Goal: Check status: Check status

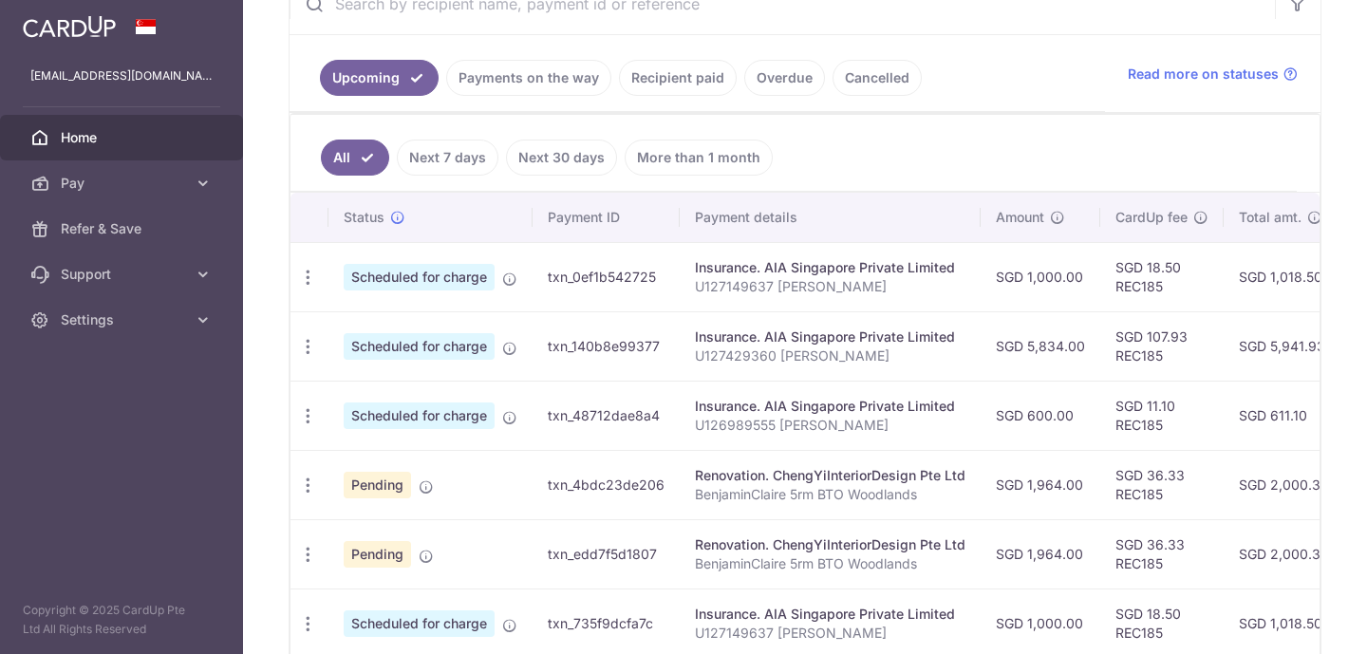
scroll to position [396, 0]
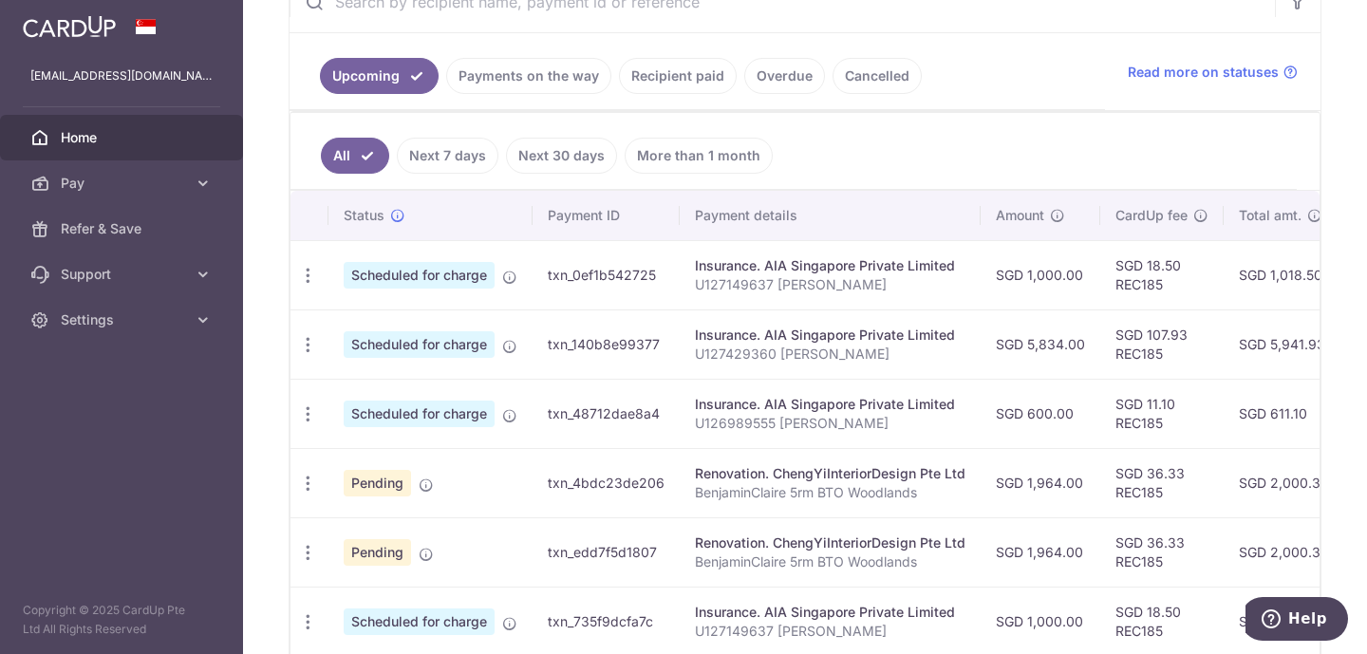
click at [579, 88] on link "Payments on the way" at bounding box center [528, 76] width 165 height 36
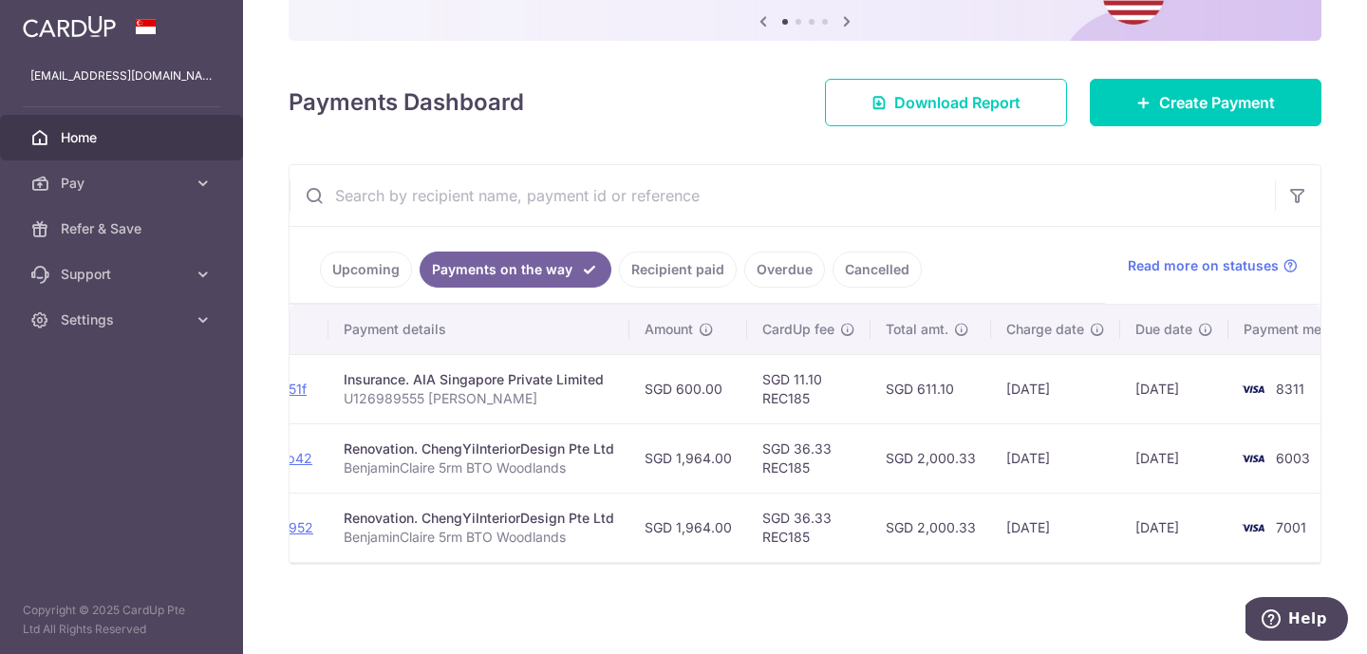
scroll to position [0, 365]
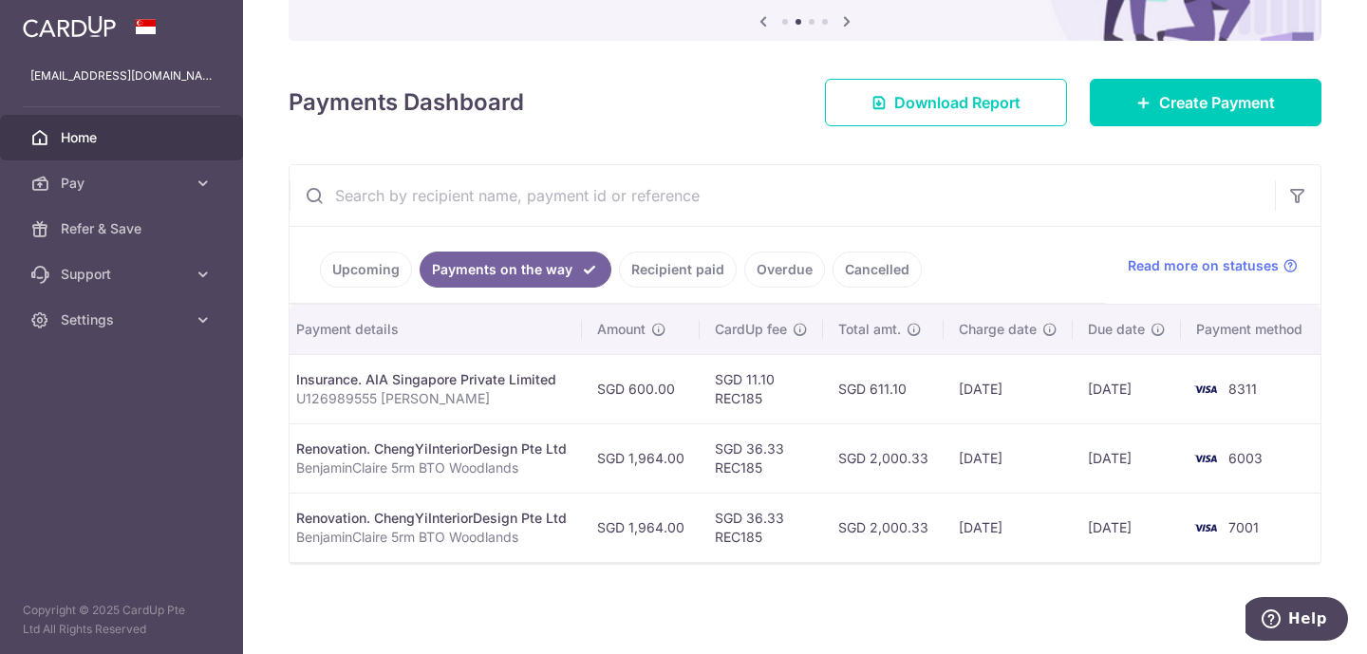
click at [662, 259] on link "Recipient paid" at bounding box center [678, 270] width 118 height 36
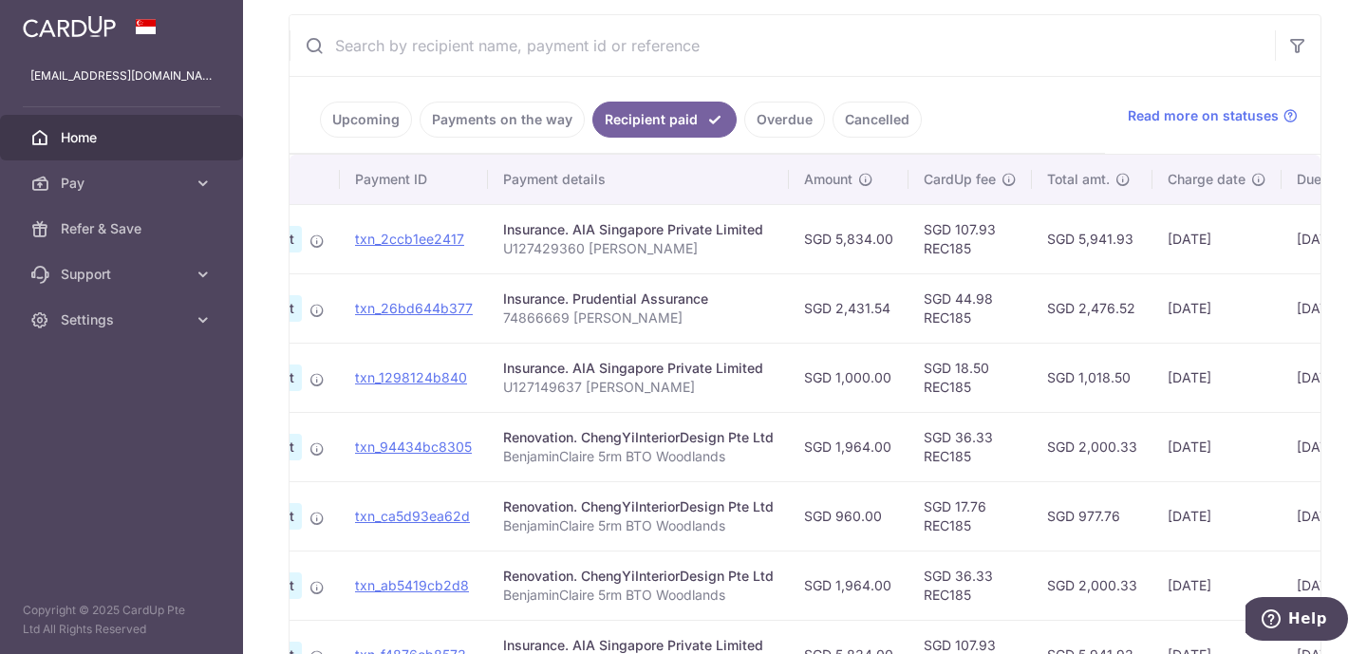
scroll to position [0, 0]
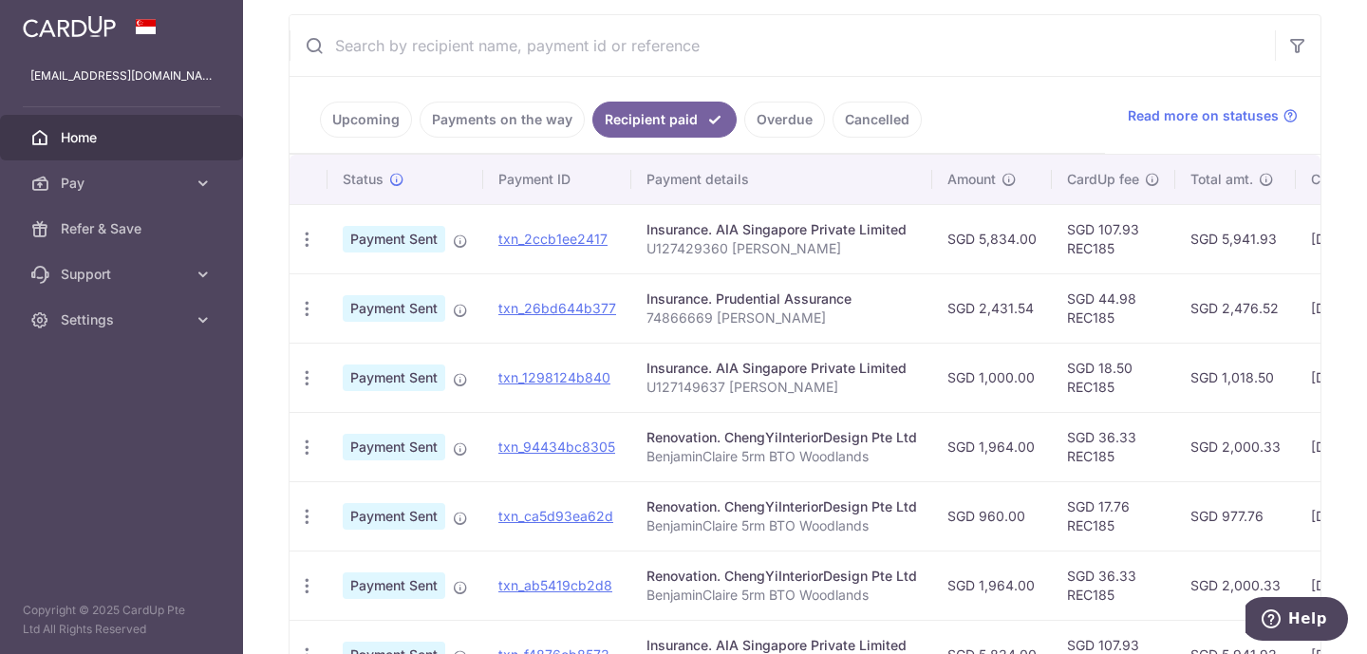
click at [527, 114] on link "Payments on the way" at bounding box center [502, 120] width 165 height 36
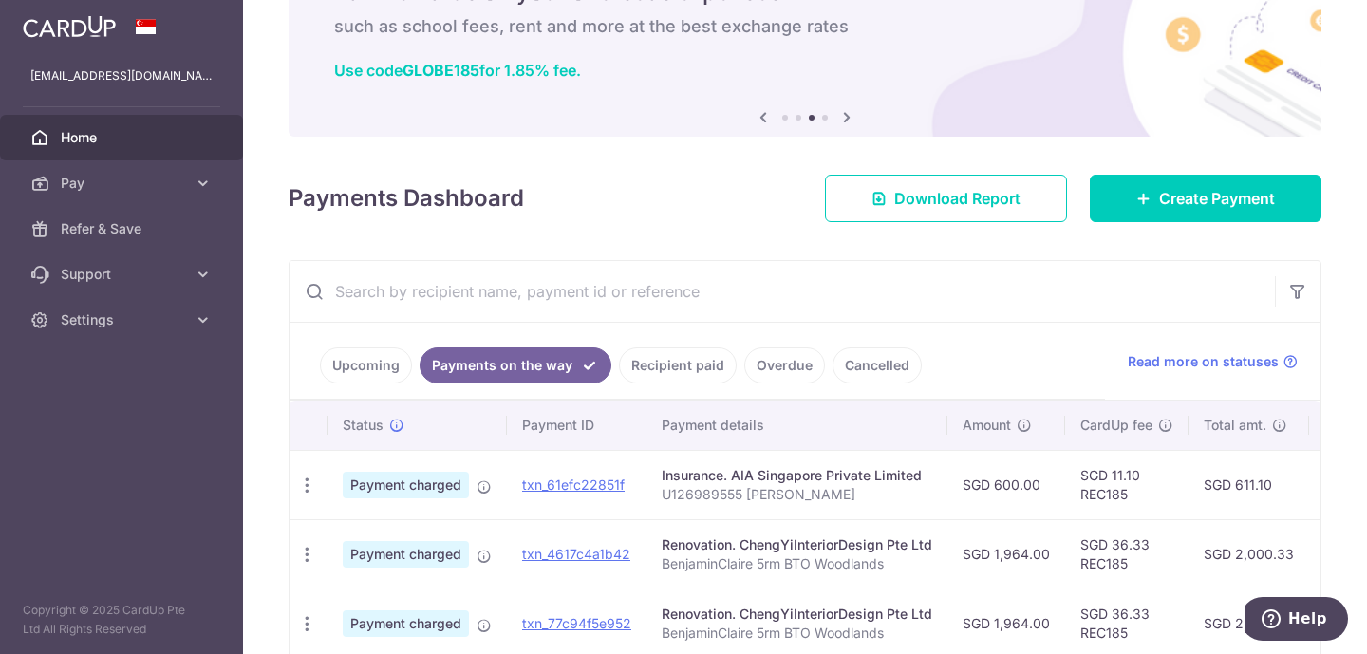
scroll to position [208, 0]
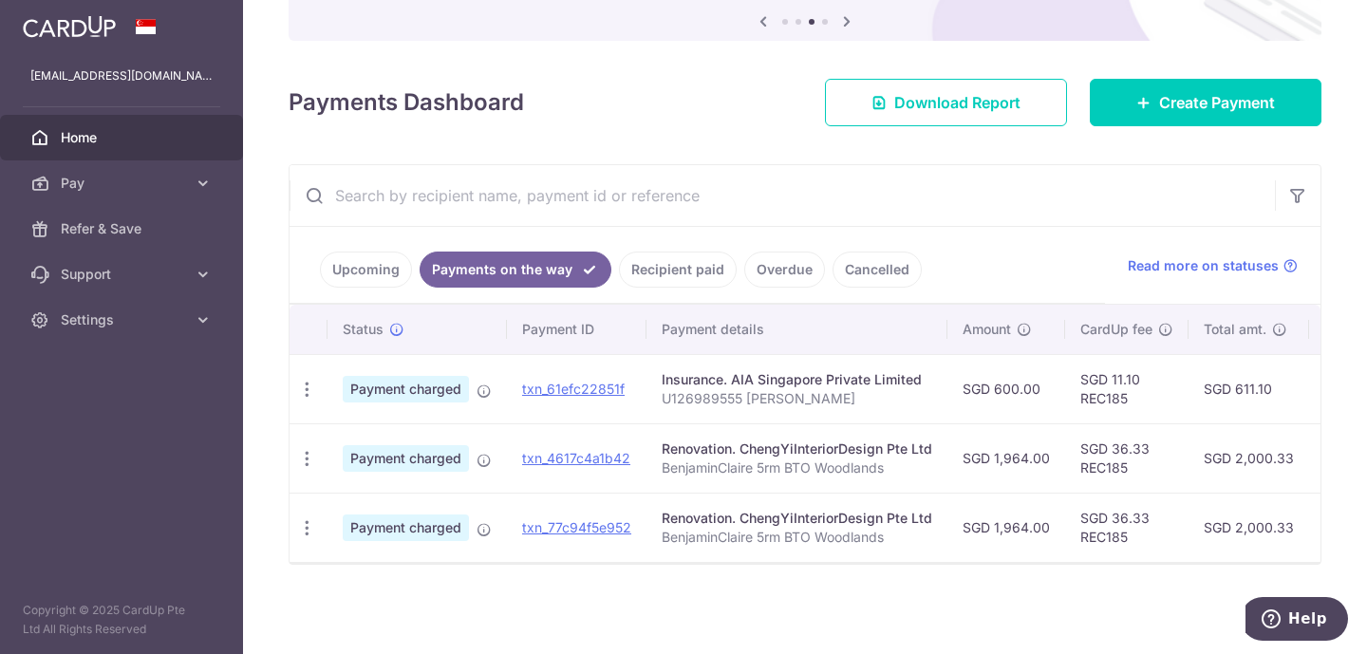
click at [365, 280] on link "Upcoming" at bounding box center [366, 270] width 92 height 36
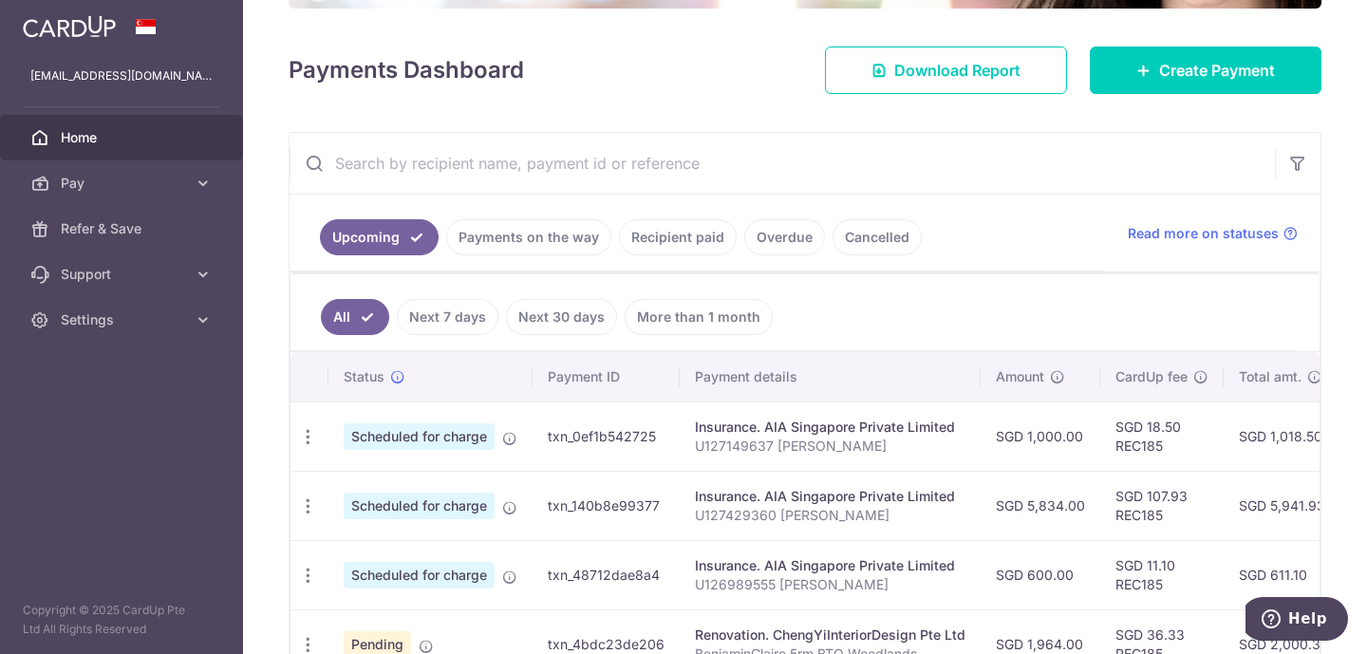
scroll to position [223, 0]
